Goal: Task Accomplishment & Management: Manage account settings

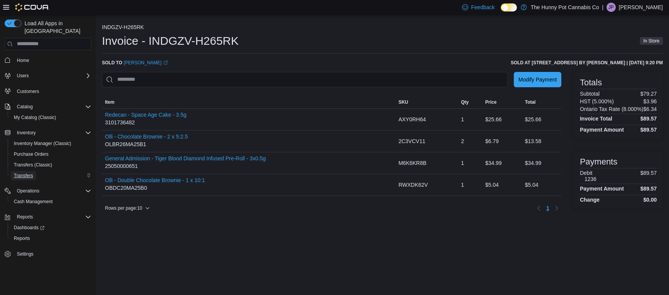
click at [29, 173] on span "Transfers" at bounding box center [23, 176] width 19 height 6
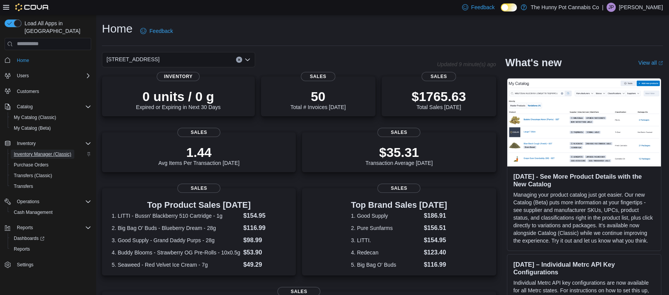
click at [45, 151] on span "Inventory Manager (Classic)" at bounding box center [42, 154] width 57 height 6
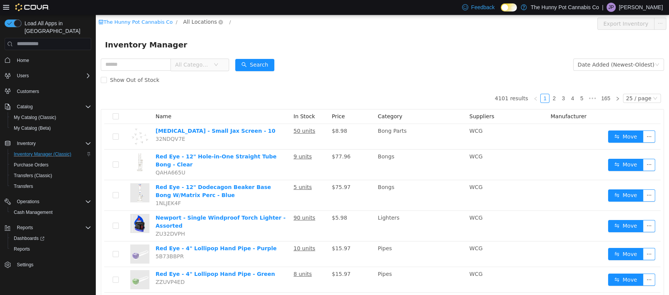
click at [195, 21] on span "All Locations" at bounding box center [200, 21] width 34 height 8
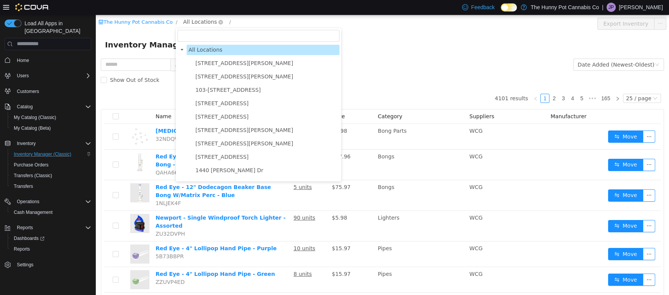
click at [195, 21] on span "All Locations" at bounding box center [200, 21] width 34 height 8
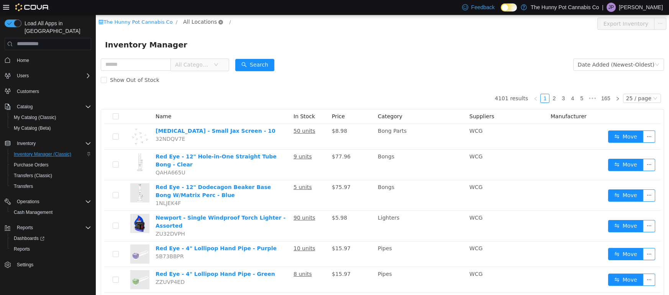
click at [218, 20] on icon "icon: close-circle" at bounding box center [220, 22] width 5 height 5
click at [203, 22] on span "All Locations" at bounding box center [200, 21] width 34 height 8
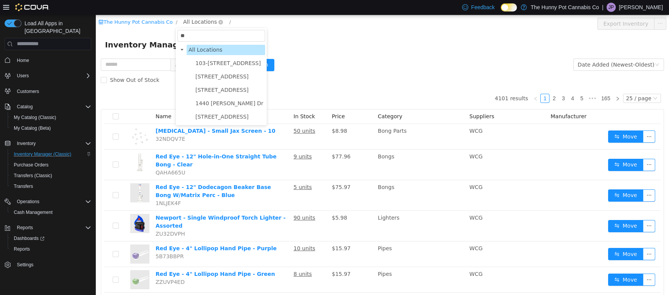
type input "***"
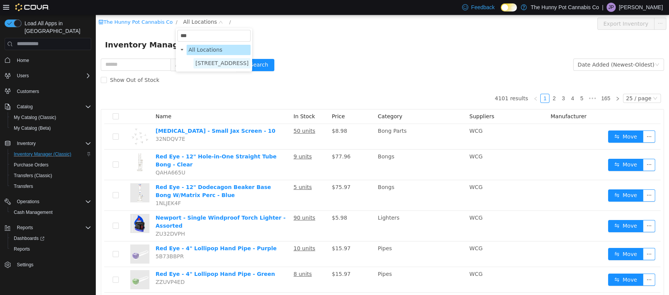
click at [229, 63] on span "145 Silver Reign Dr" at bounding box center [221, 63] width 53 height 6
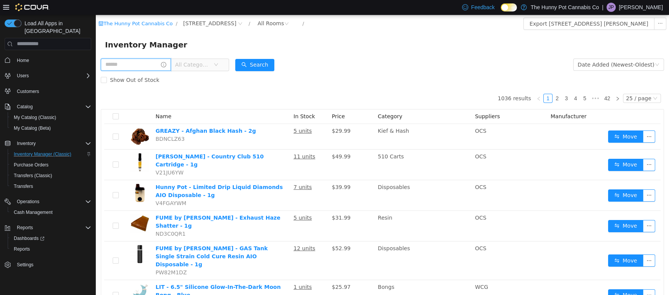
click at [163, 64] on input "text" at bounding box center [136, 64] width 70 height 12
type input "**********"
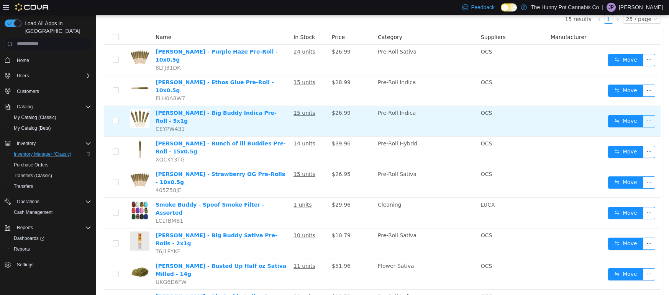
scroll to position [87, 0]
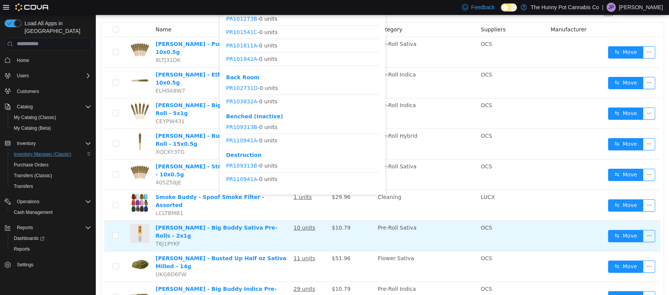
click at [304, 224] on u "10 units" at bounding box center [304, 227] width 22 height 6
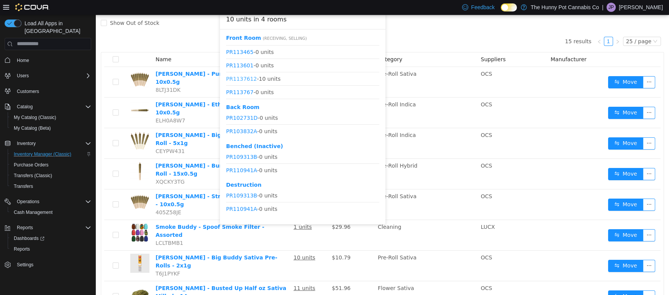
scroll to position [440, 0]
click at [244, 77] on link "PR1137612" at bounding box center [241, 77] width 31 height 6
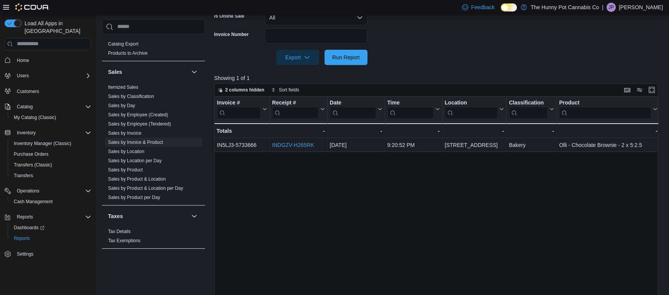
scroll to position [281, 0]
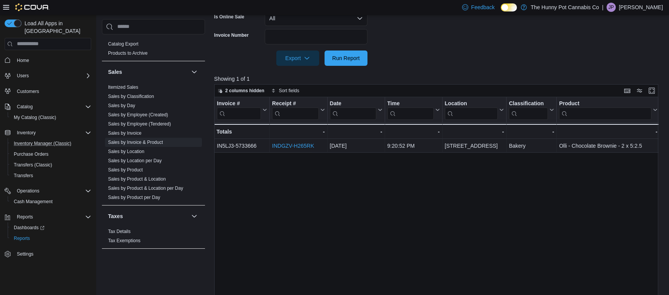
click at [49, 138] on button "Inventory Manager (Classic)" at bounding box center [51, 143] width 87 height 11
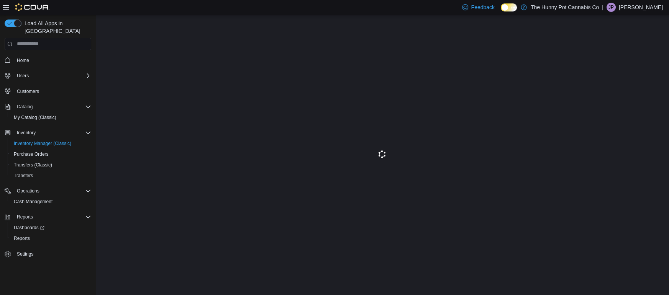
click at [650, 8] on p "[PERSON_NAME]" at bounding box center [640, 7] width 44 height 9
click at [631, 75] on button "Sign Out" at bounding box center [624, 73] width 70 height 12
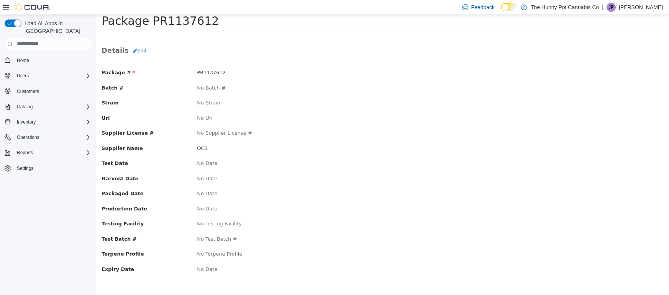
scroll to position [19, 0]
click at [140, 49] on button "Edit" at bounding box center [140, 51] width 22 height 14
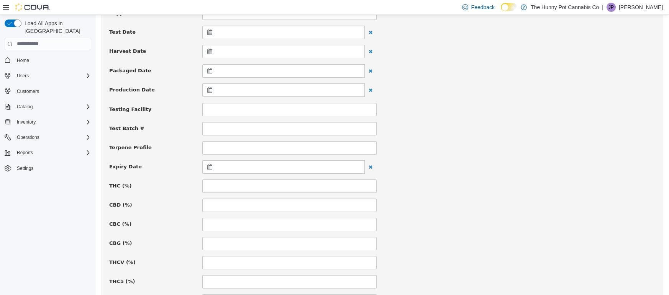
scroll to position [185, 0]
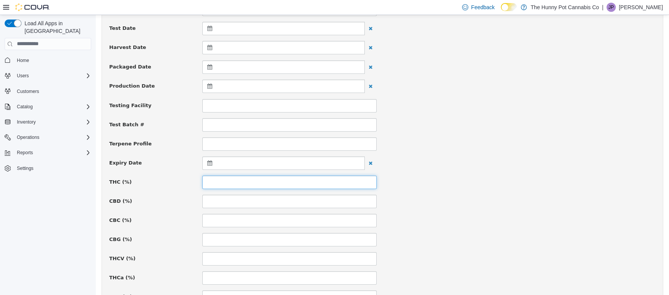
click at [250, 182] on input at bounding box center [289, 181] width 174 height 13
type input "****"
click at [238, 204] on input at bounding box center [289, 201] width 174 height 13
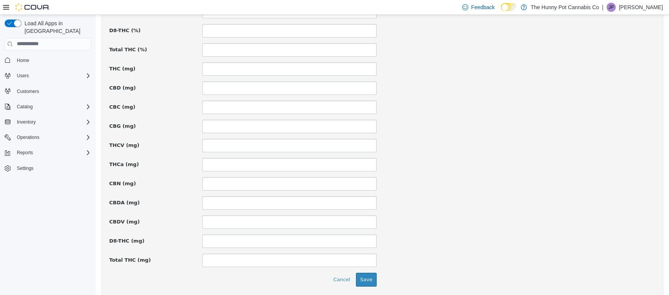
scroll to position [535, 0]
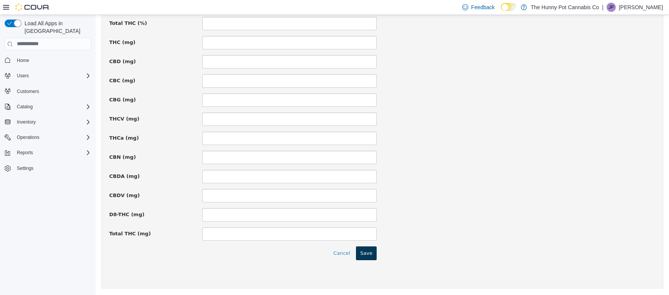
type input "****"
click at [368, 251] on button "Save" at bounding box center [366, 253] width 21 height 14
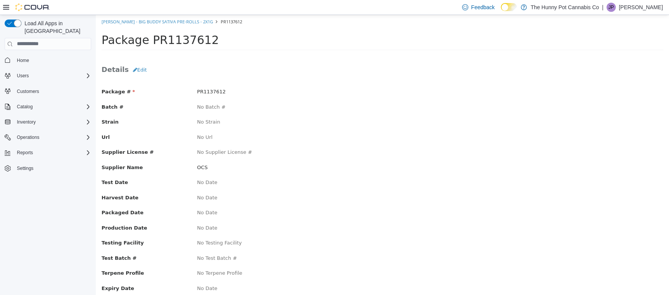
scroll to position [49, 0]
